Goal: Task Accomplishment & Management: Manage account settings

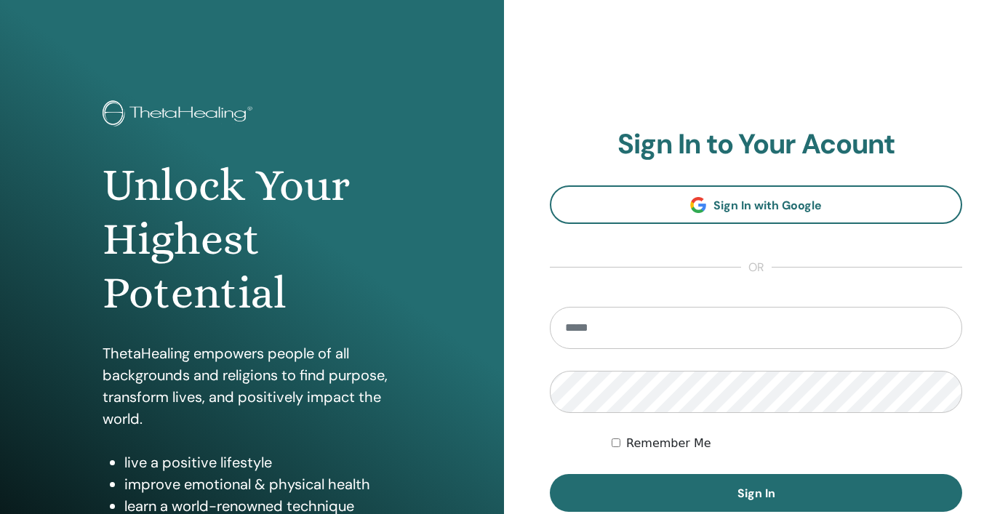
scroll to position [184, 0]
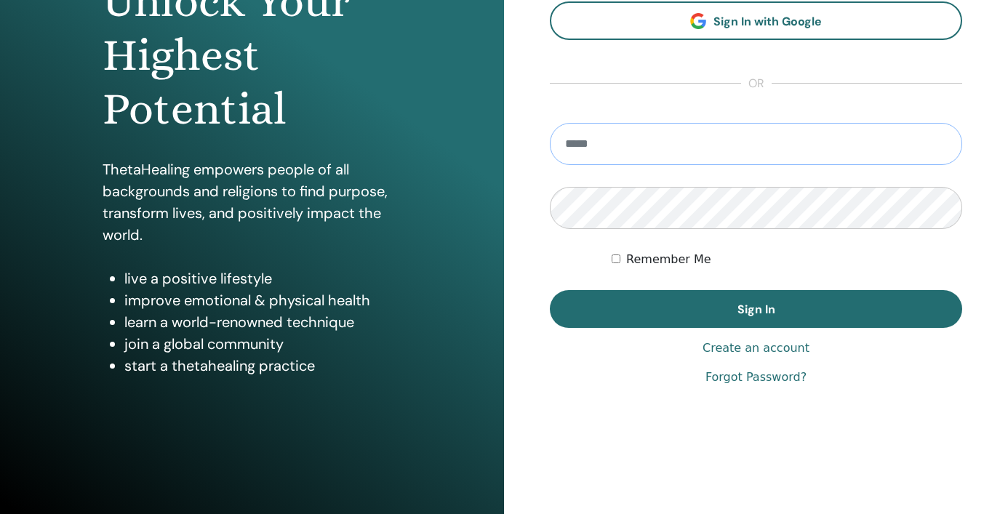
type input "**********"
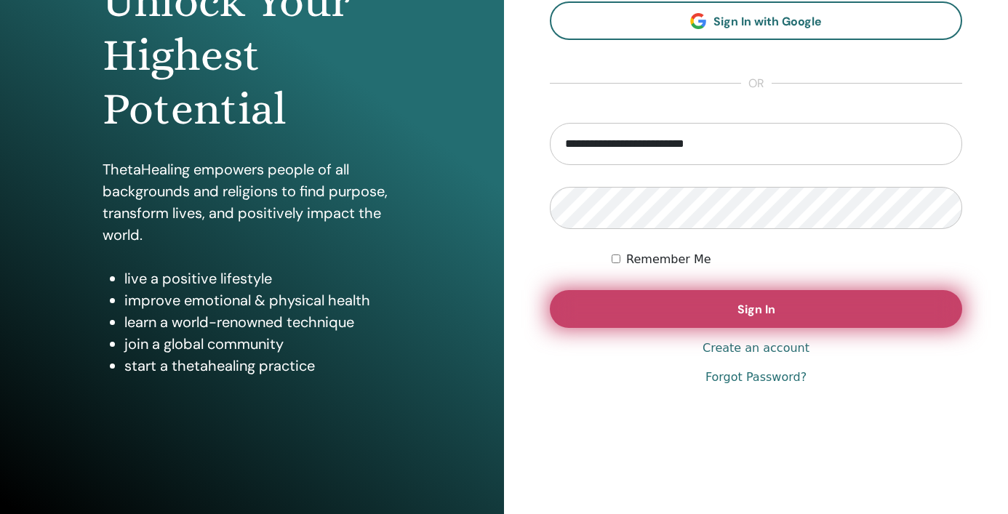
click at [758, 302] on span "Sign In" at bounding box center [756, 309] width 38 height 15
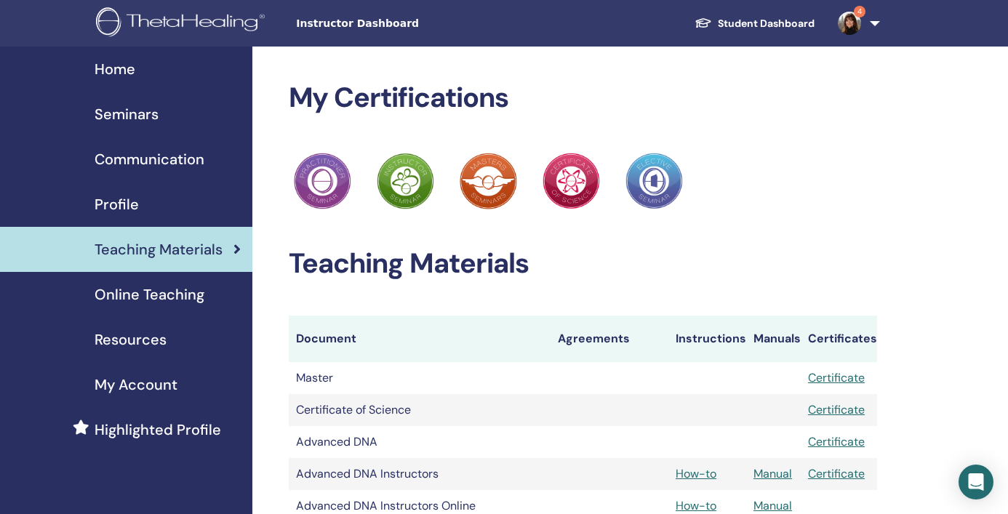
click at [847, 27] on img at bounding box center [849, 23] width 23 height 23
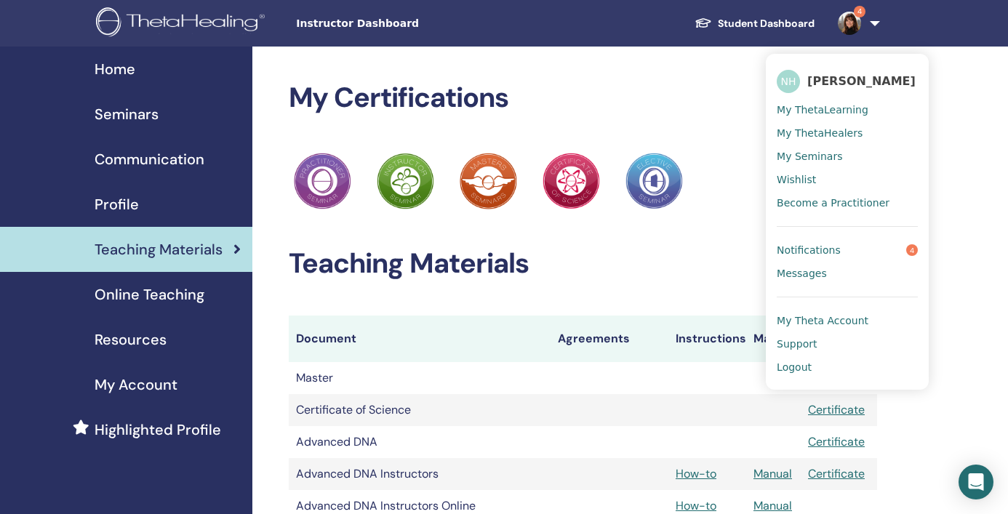
click at [824, 249] on span "Notifications" at bounding box center [808, 250] width 64 height 13
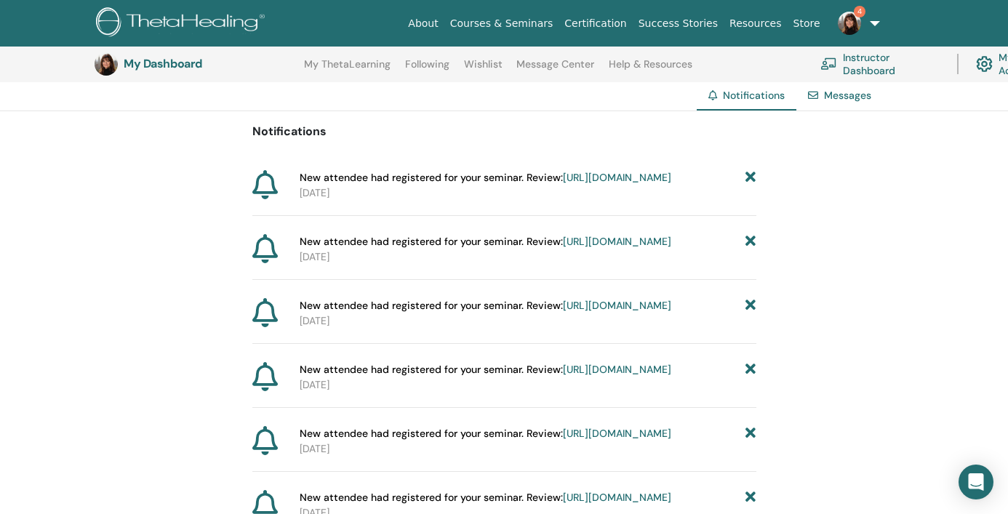
scroll to position [149, 0]
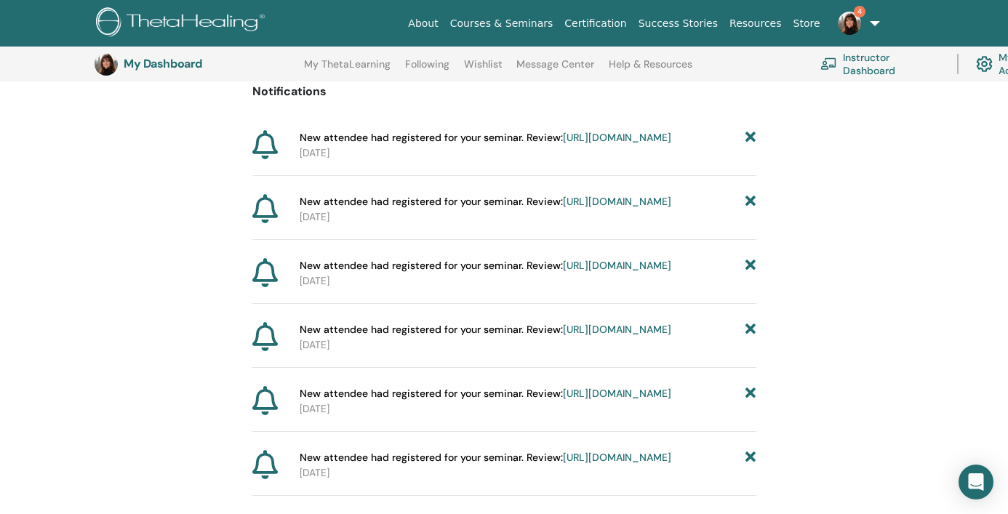
click at [563, 336] on link "https://member.thetahealing.com/instructor/seminar/374083/attendees" at bounding box center [617, 329] width 108 height 13
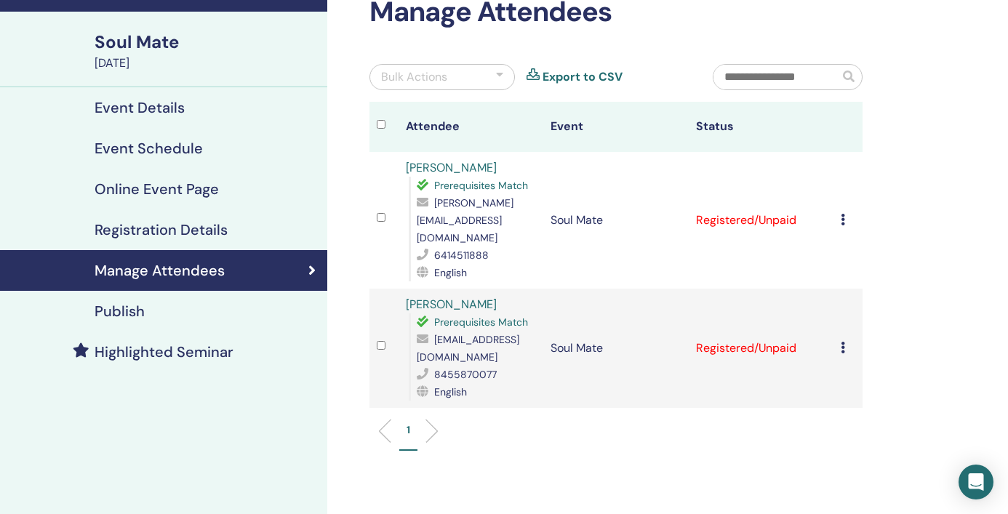
scroll to position [92, 0]
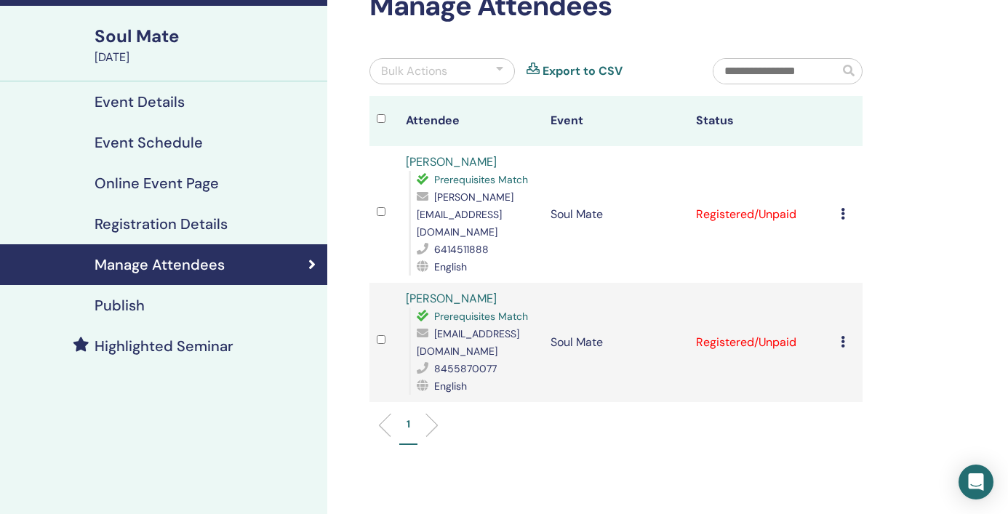
click at [840, 336] on icon at bounding box center [842, 342] width 4 height 12
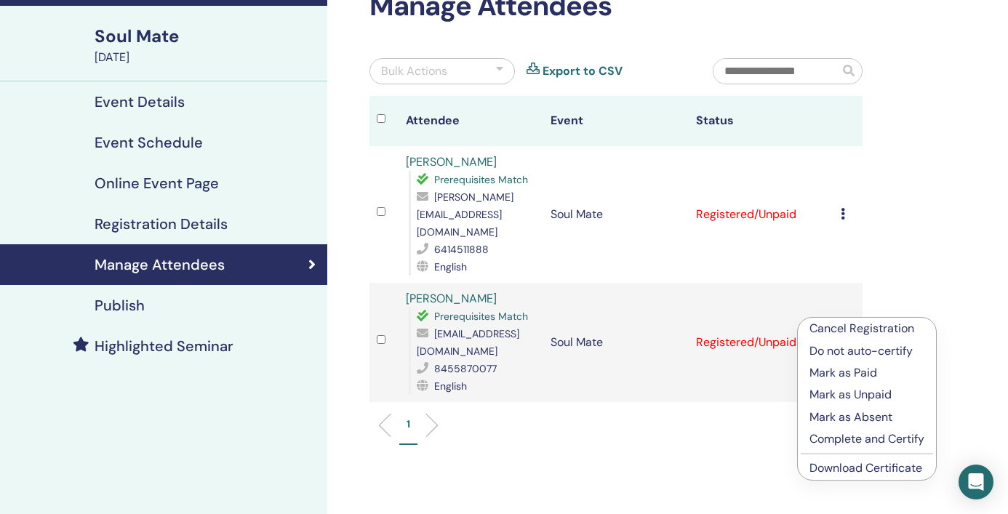
click at [842, 371] on p "Mark as Paid" at bounding box center [866, 372] width 115 height 17
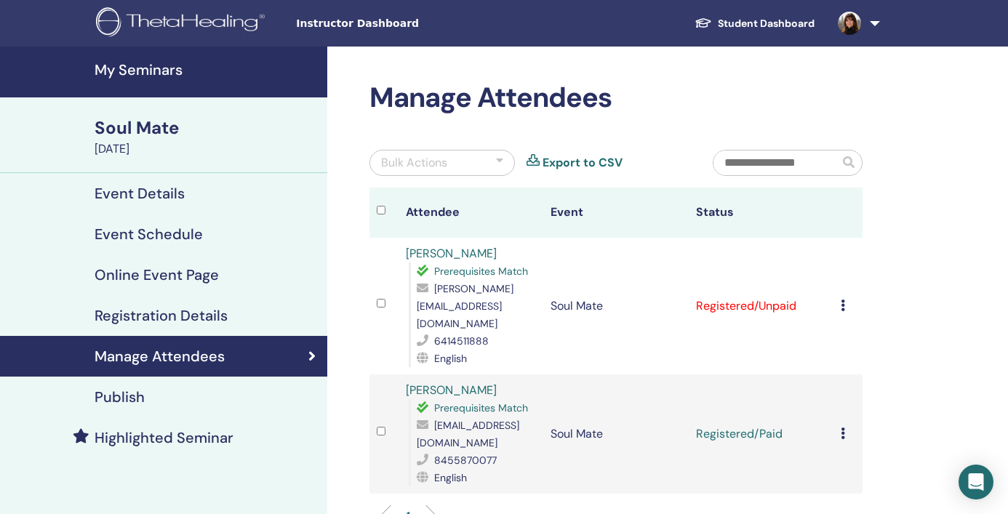
click at [840, 294] on td "Cancel Registration Do not auto-certify Mark as Paid Mark as Unpaid Mark as Abs…" at bounding box center [847, 306] width 29 height 137
click at [843, 300] on icon at bounding box center [842, 306] width 4 height 12
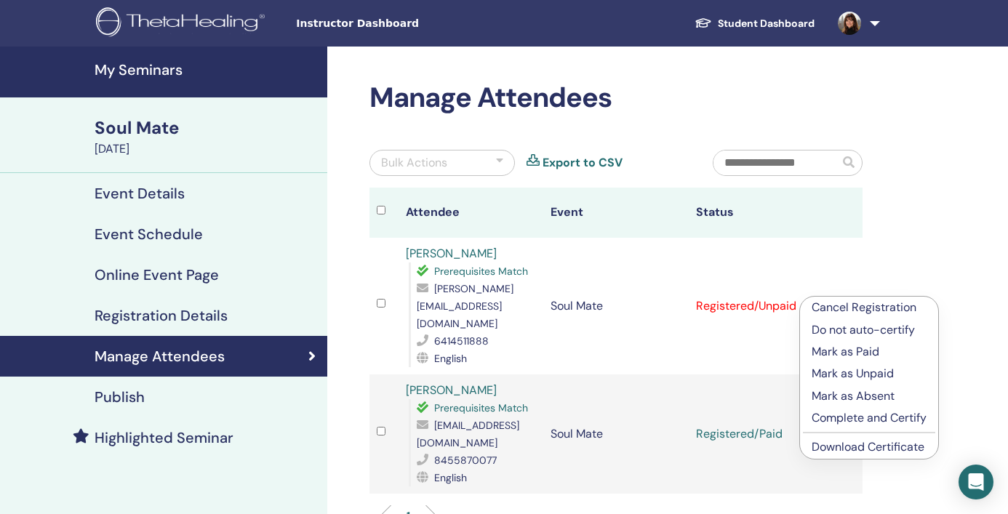
click at [848, 350] on p "Mark as Paid" at bounding box center [868, 351] width 115 height 17
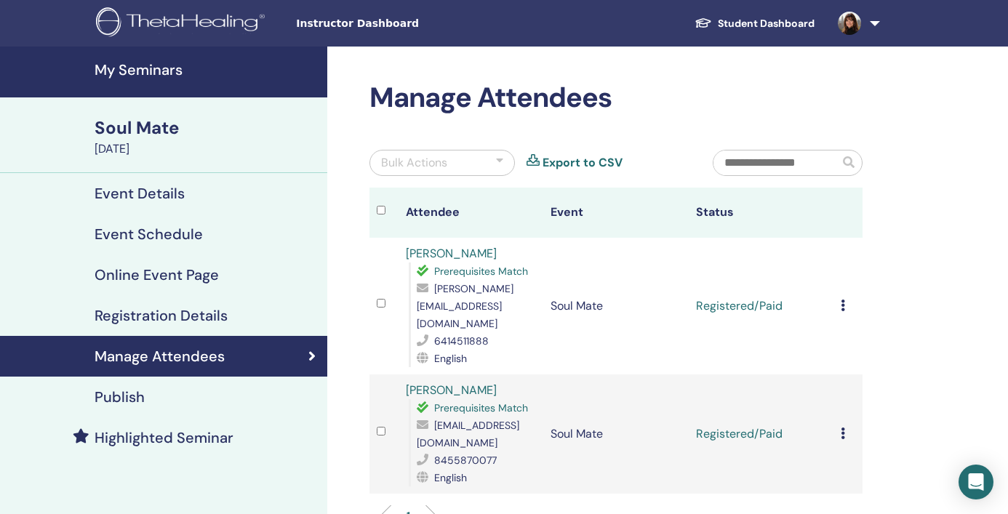
click at [131, 69] on h4 "My Seminars" at bounding box center [207, 69] width 224 height 17
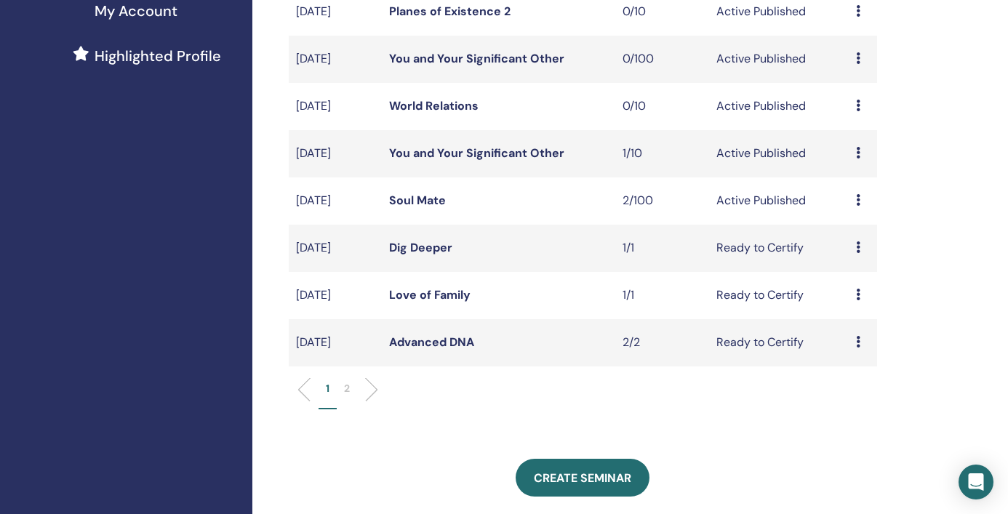
scroll to position [374, 0]
